Goal: Communication & Community: Answer question/provide support

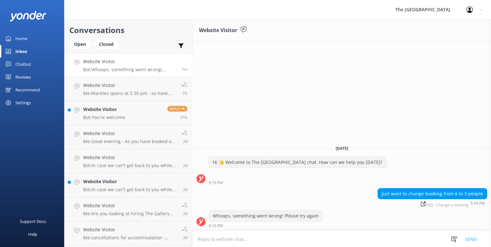
click at [333, 239] on textarea at bounding box center [342, 239] width 298 height 16
click at [278, 241] on textarea "Please advise when the booking is for? what name was it booked under?" at bounding box center [342, 239] width 298 height 16
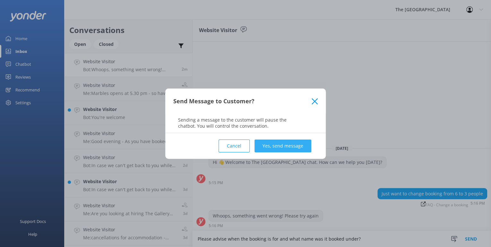
type textarea "Please advise when the booking is for and what name was it booked under?"
click at [276, 143] on button "Yes, send message" at bounding box center [282, 146] width 57 height 13
